Goal: Find contact information: Find contact information

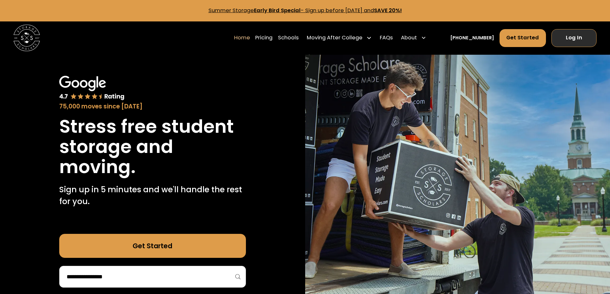
click at [572, 43] on link "Log In" at bounding box center [574, 38] width 45 height 18
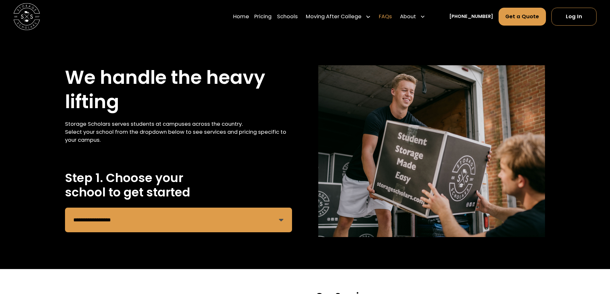
click at [391, 12] on link "FAQs" at bounding box center [385, 16] width 13 height 19
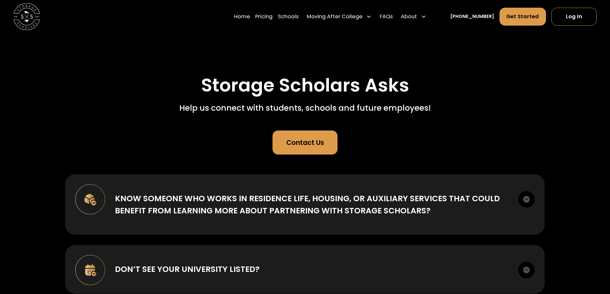
scroll to position [64, 0]
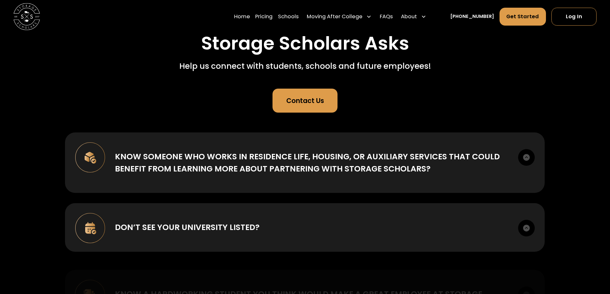
click at [316, 100] on div "Contact Us" at bounding box center [305, 101] width 38 height 10
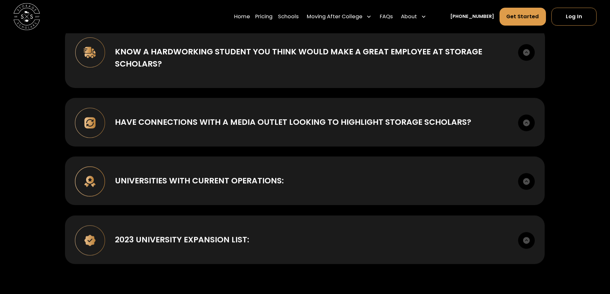
scroll to position [416, 0]
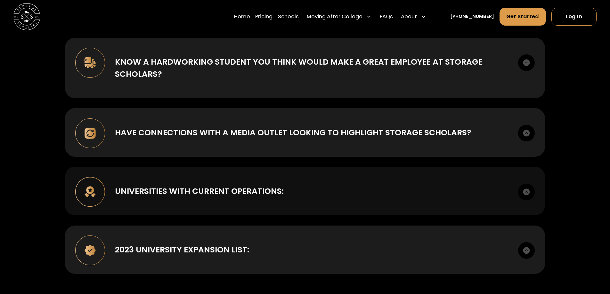
click at [225, 197] on div "UNIVERSITIES WITH CURRENT OPERATIONS:" at bounding box center [199, 191] width 169 height 12
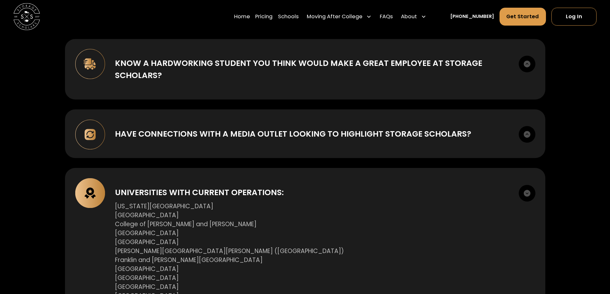
scroll to position [288, 0]
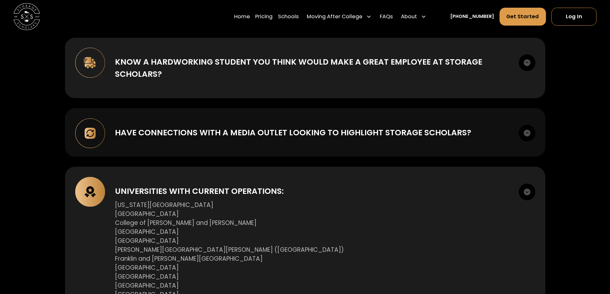
click at [358, 141] on div "Have connections with a media outlet looking to highlight Storage Scholars? Our…" at bounding box center [305, 132] width 480 height 49
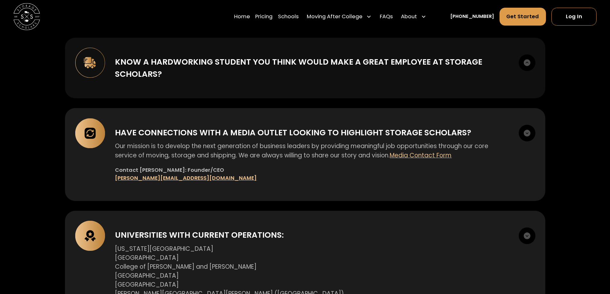
click at [258, 75] on div "Know a hardworking student you think would make a great employee at Storage Sch…" at bounding box center [312, 68] width 394 height 24
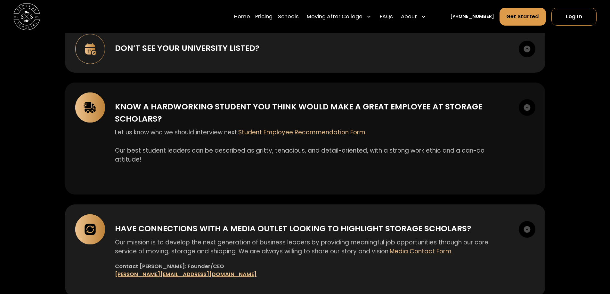
scroll to position [224, 0]
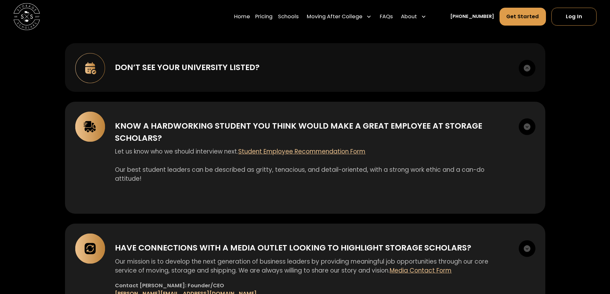
click at [258, 75] on div "Don’t see your university listed? Let us know where we should expand next: Requ…" at bounding box center [305, 67] width 480 height 49
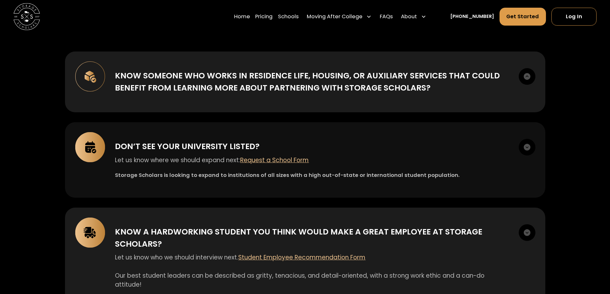
scroll to position [96, 0]
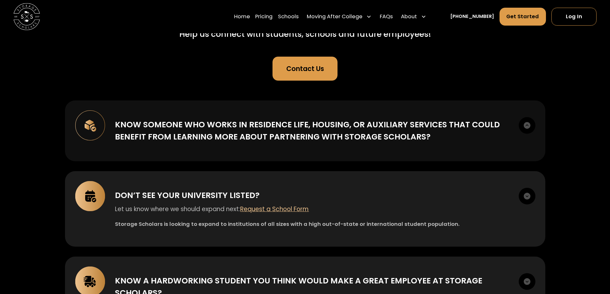
click at [264, 126] on div "Know someone who works in Residence Life, Housing, or Auxiliary Services that c…" at bounding box center [312, 131] width 394 height 24
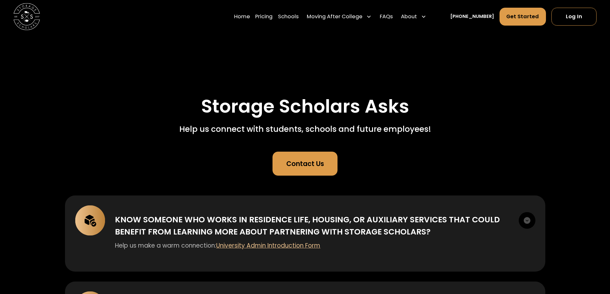
scroll to position [0, 0]
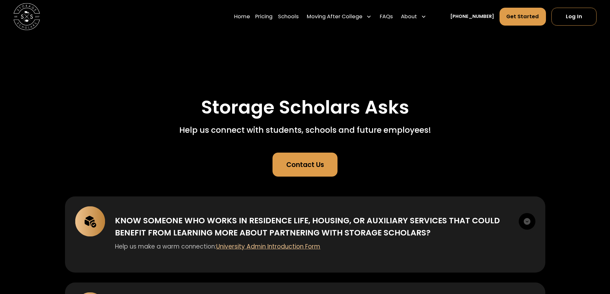
click at [311, 174] on link "Contact Us" at bounding box center [305, 165] width 65 height 24
click at [329, 167] on link "Contact Us" at bounding box center [305, 165] width 65 height 24
